Goal: Navigation & Orientation: Find specific page/section

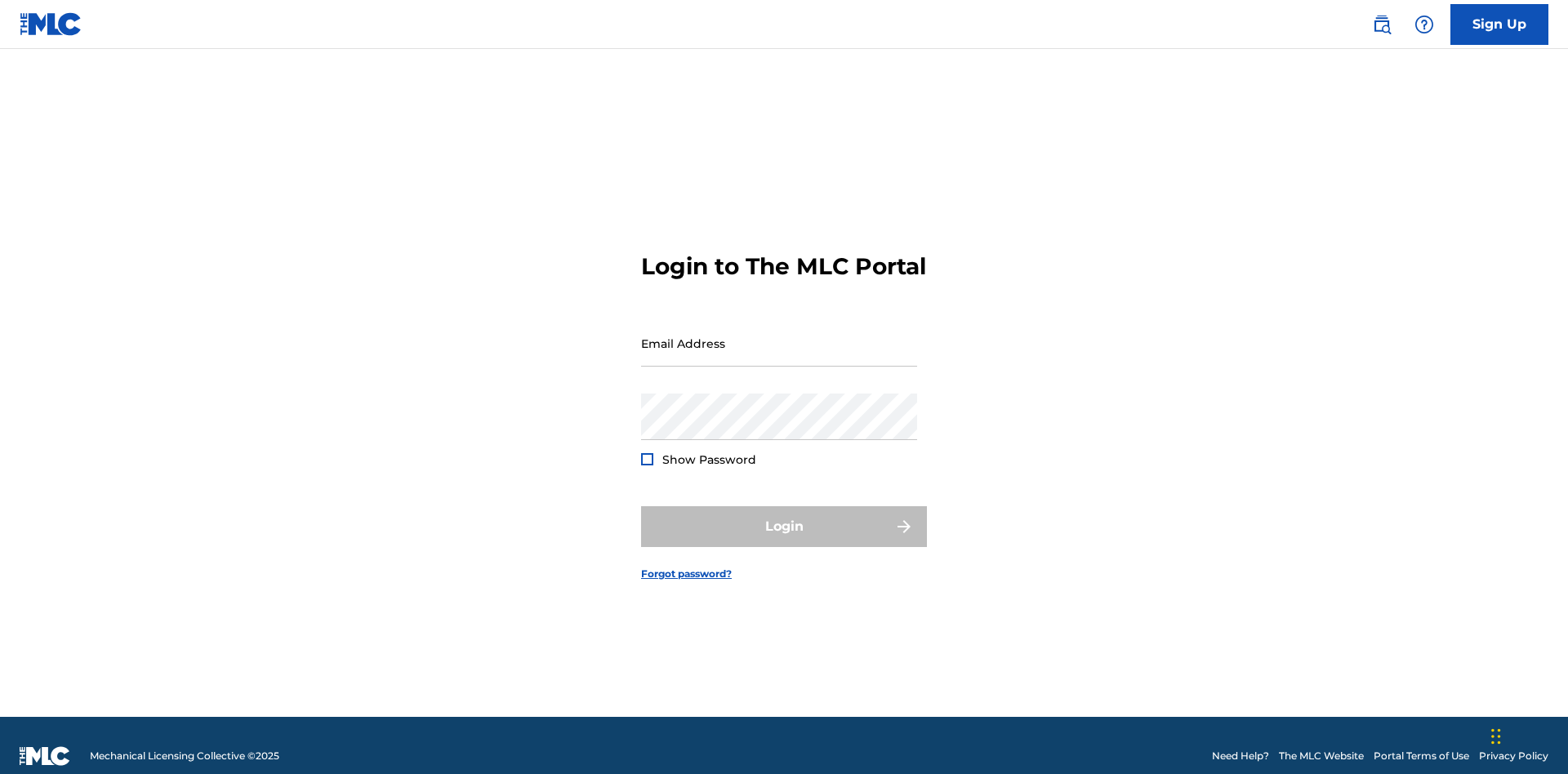
scroll to position [21, 0]
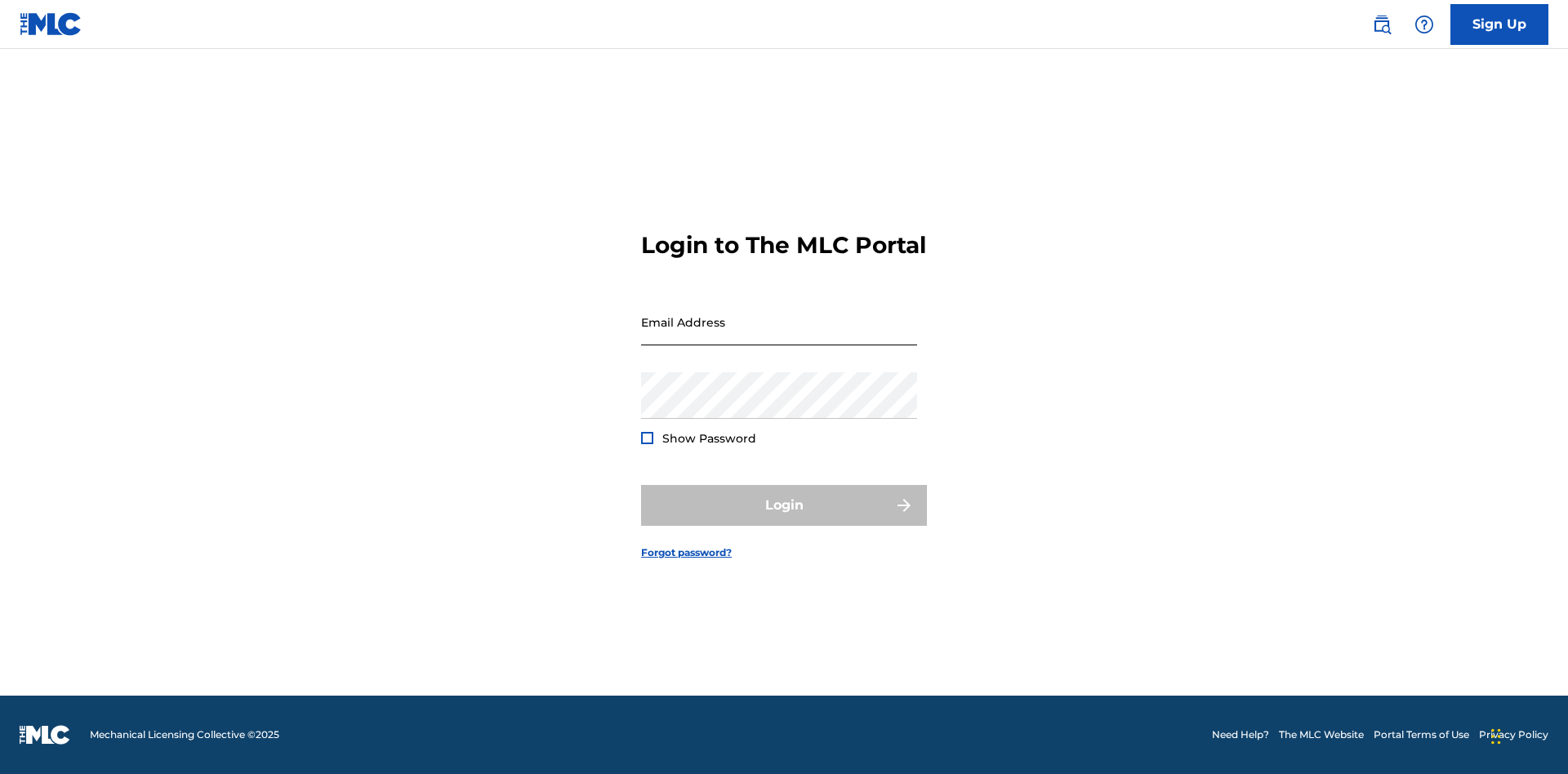
click at [779, 335] on input "Email Address" at bounding box center [779, 322] width 276 height 46
type input "XenaSongwriter@gmail.com"
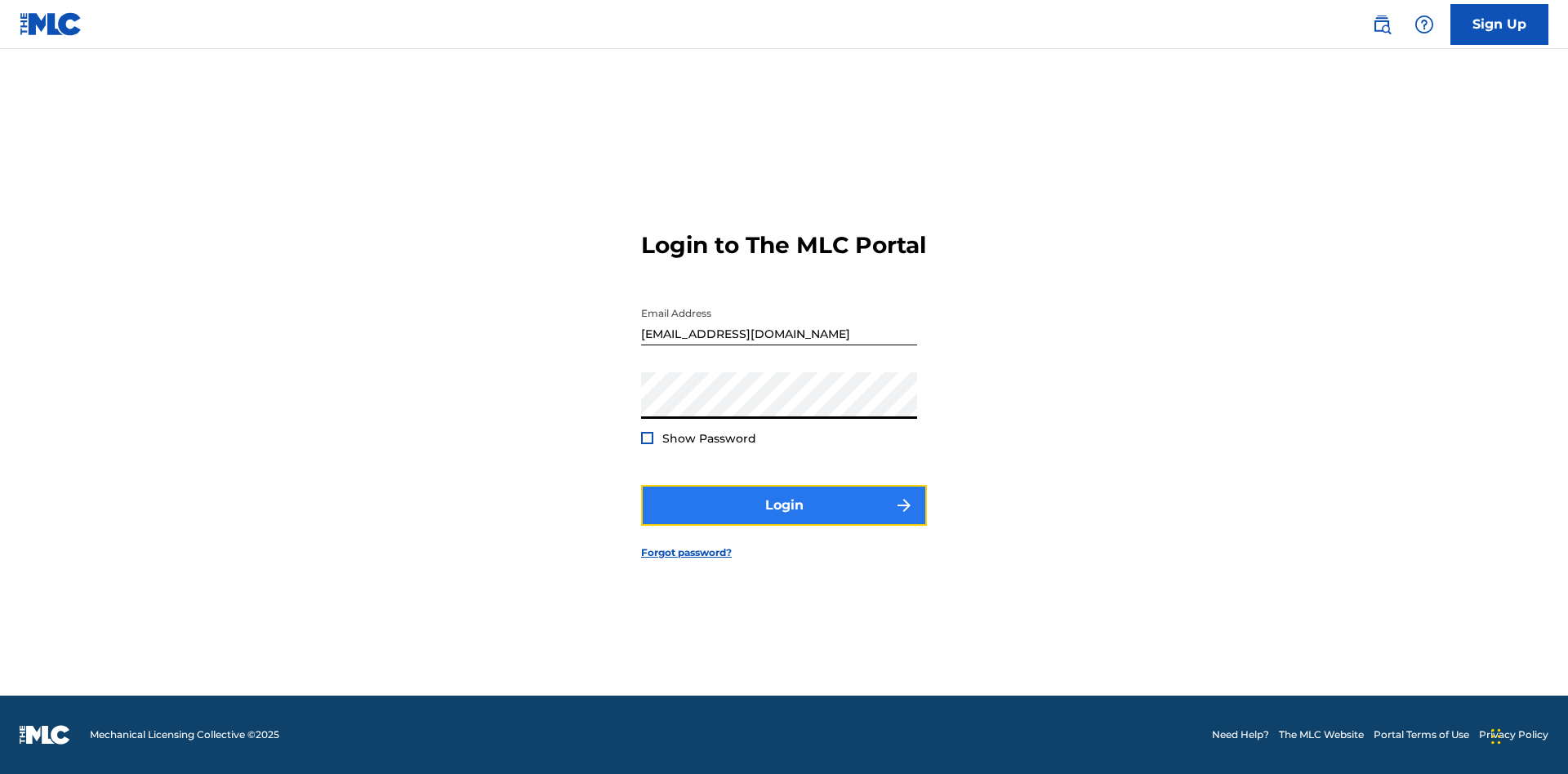
click at [784, 520] on button "Login" at bounding box center [783, 505] width 285 height 40
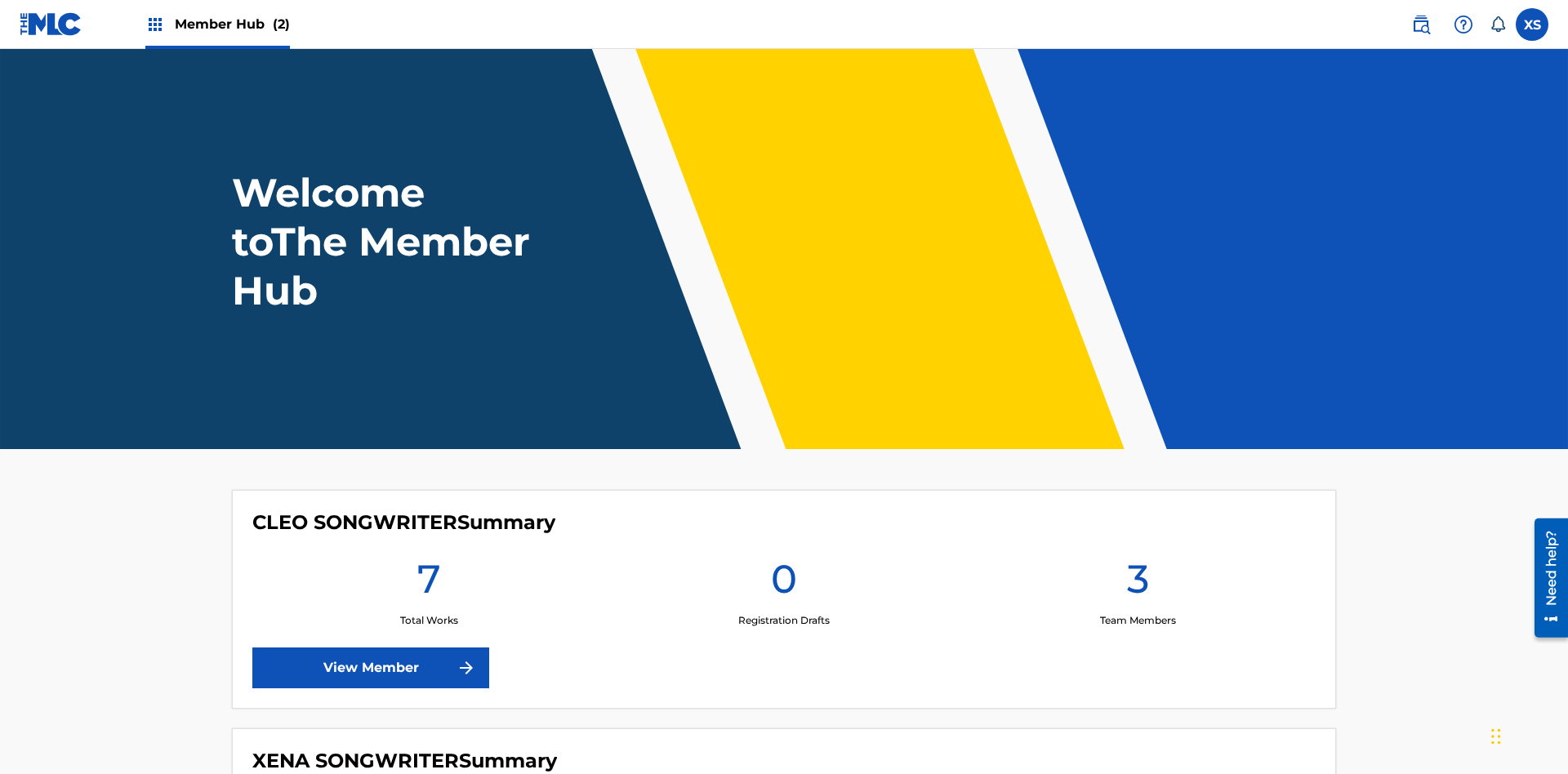
scroll to position [70, 0]
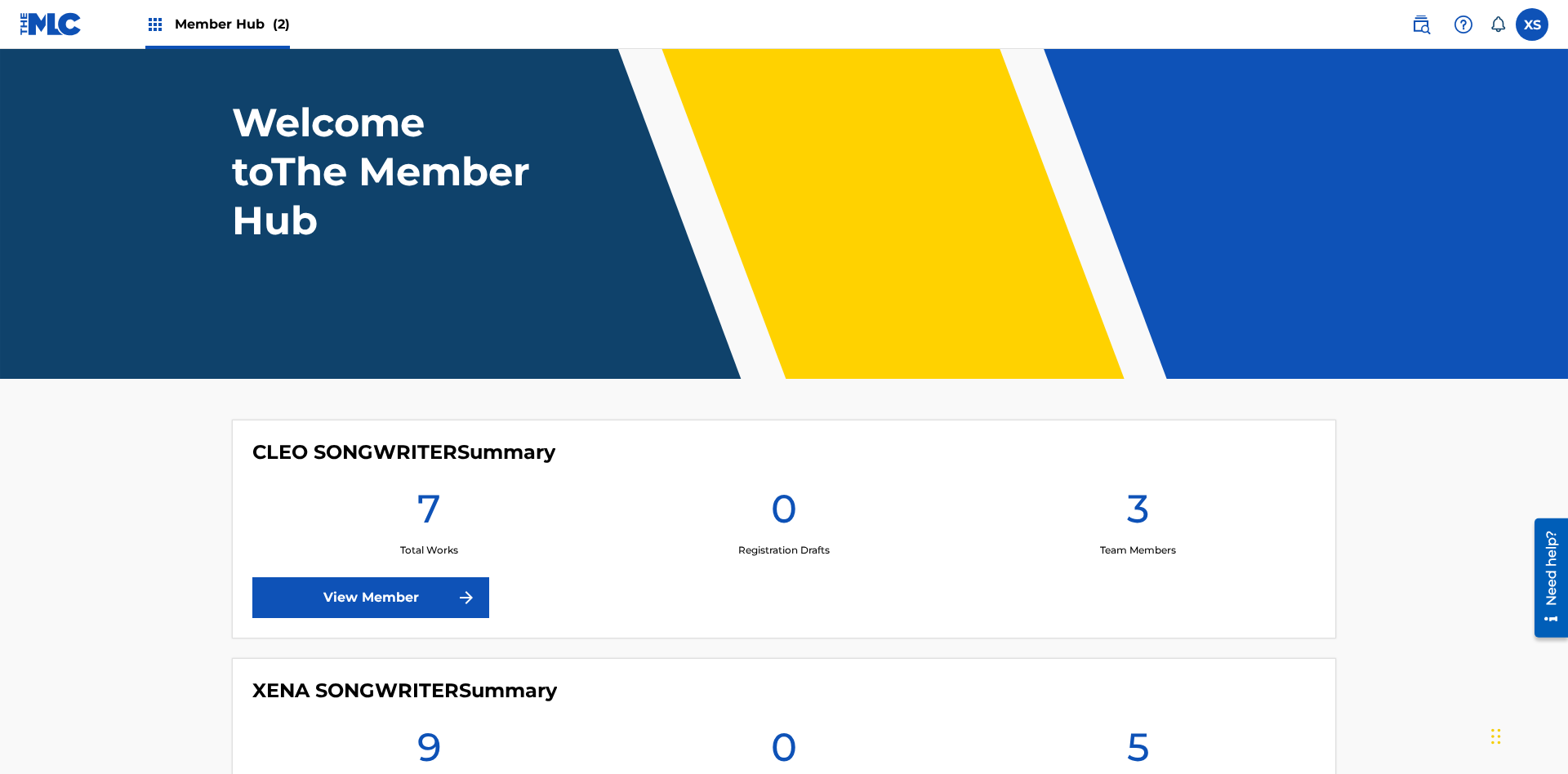
click at [231, 24] on span "Member Hub (2)" at bounding box center [232, 24] width 115 height 19
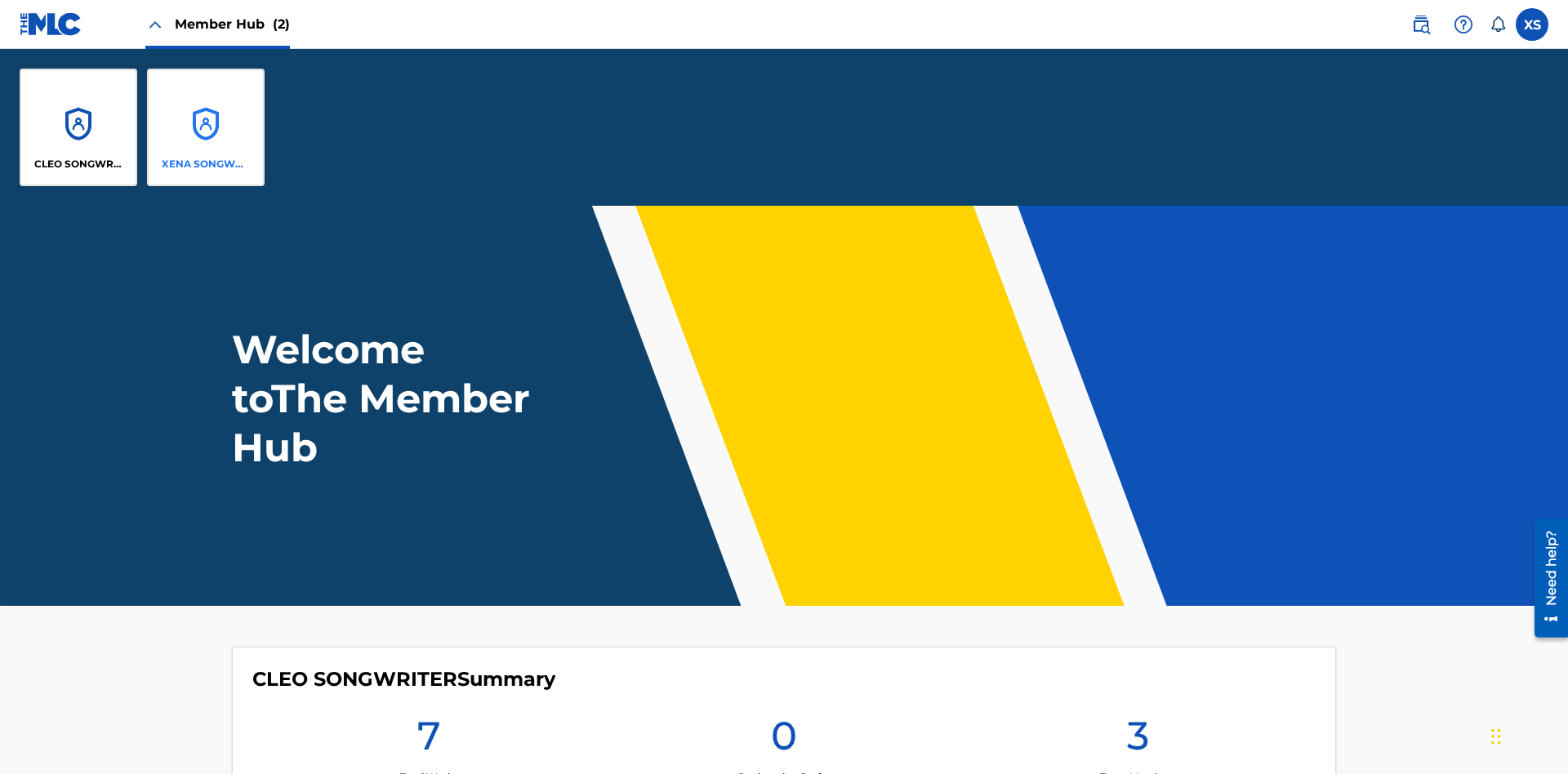
click at [205, 164] on p "XENA SONGWRITER" at bounding box center [206, 163] width 89 height 14
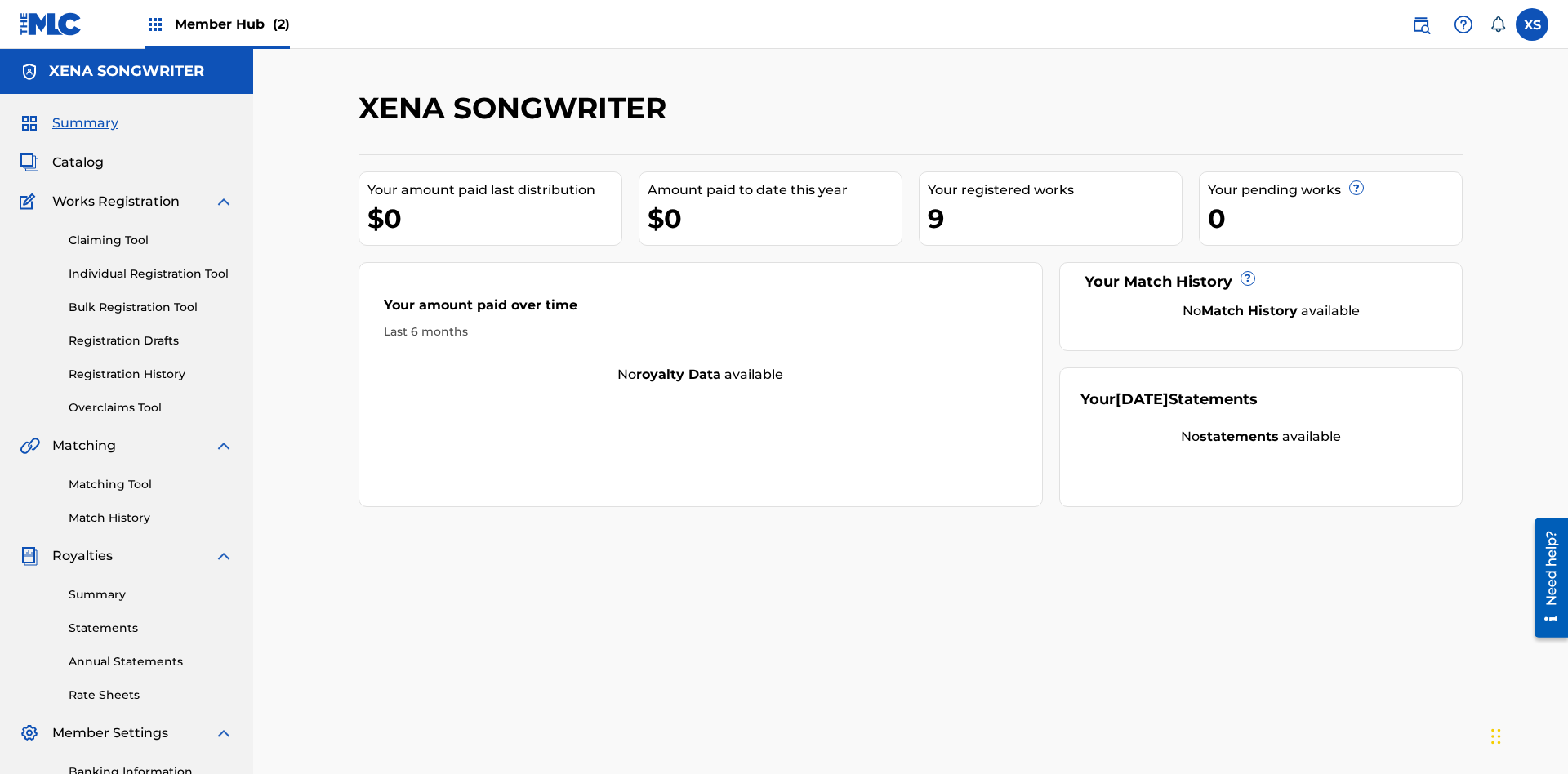
scroll to position [55, 0]
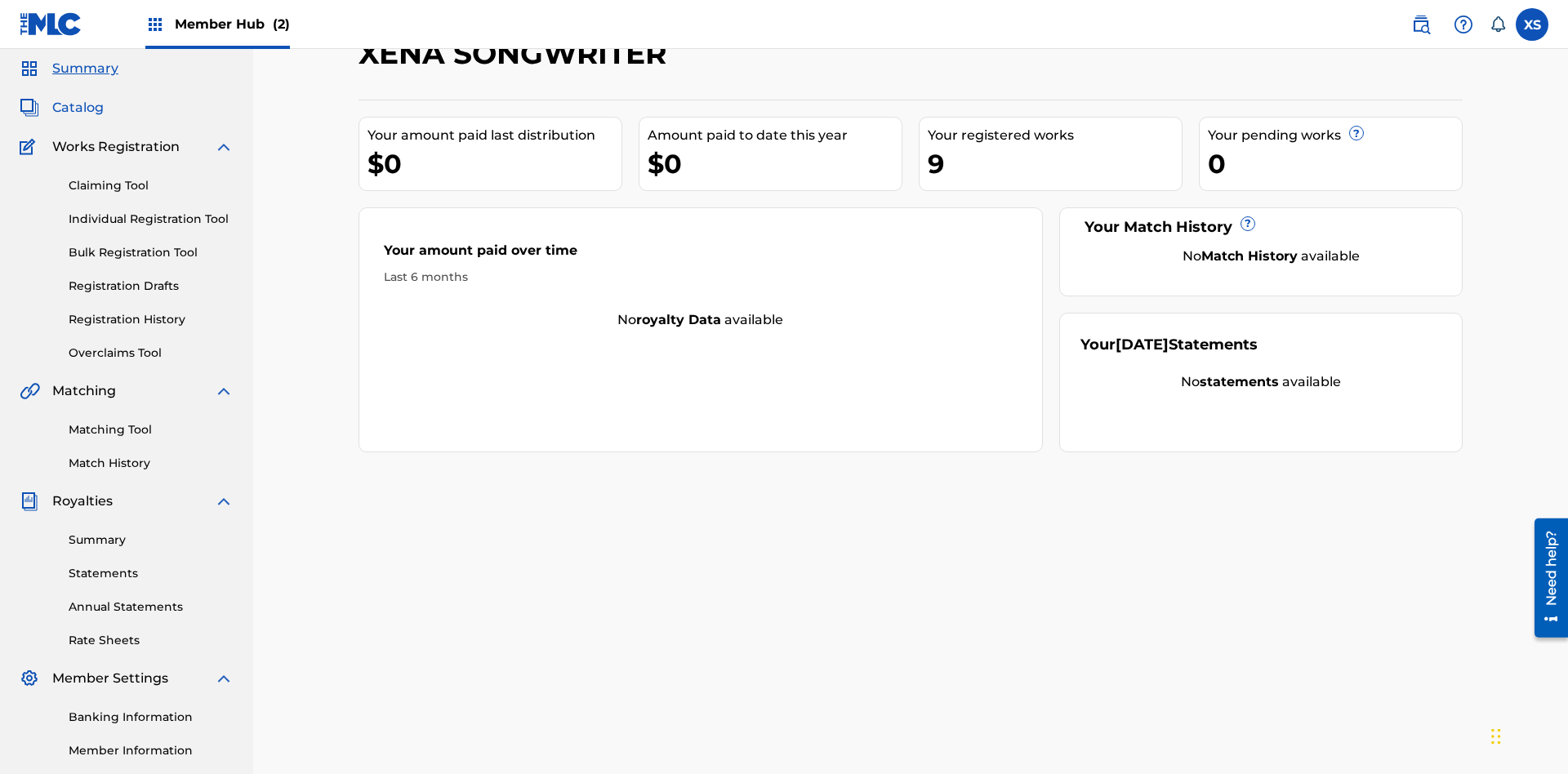
click at [77, 108] on span "Catalog" at bounding box center [77, 107] width 51 height 19
